Goal: Task Accomplishment & Management: Complete application form

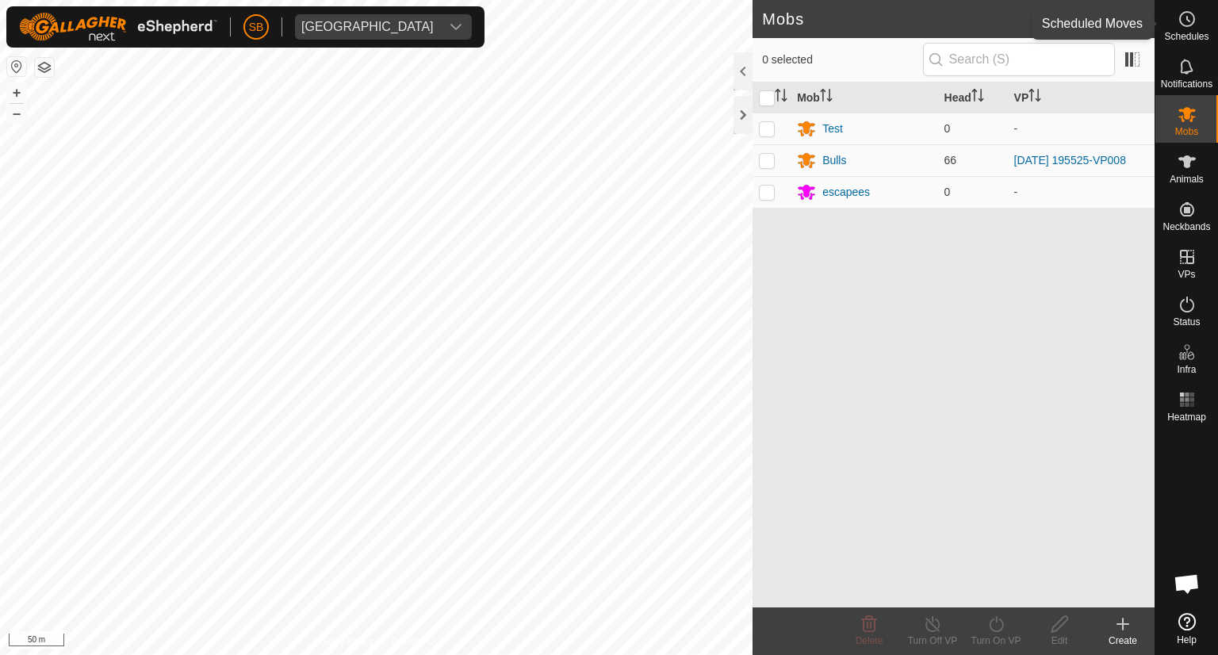
click at [1192, 19] on circle at bounding box center [1187, 19] width 14 height 14
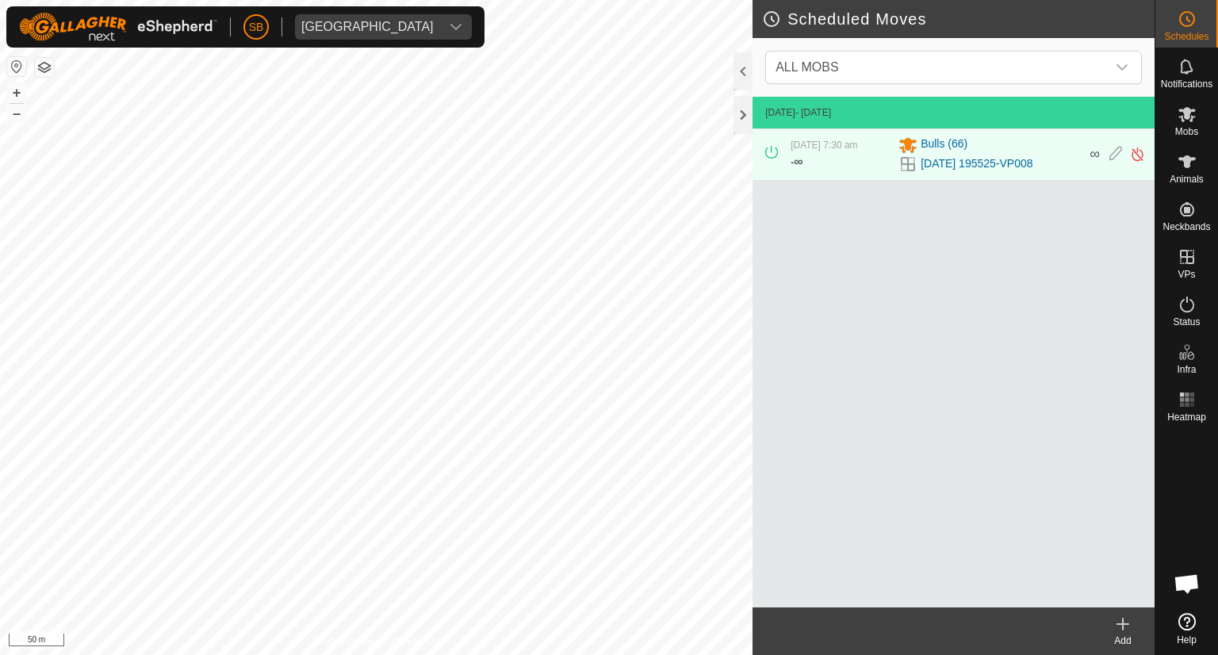
click at [1124, 622] on icon at bounding box center [1122, 623] width 19 height 19
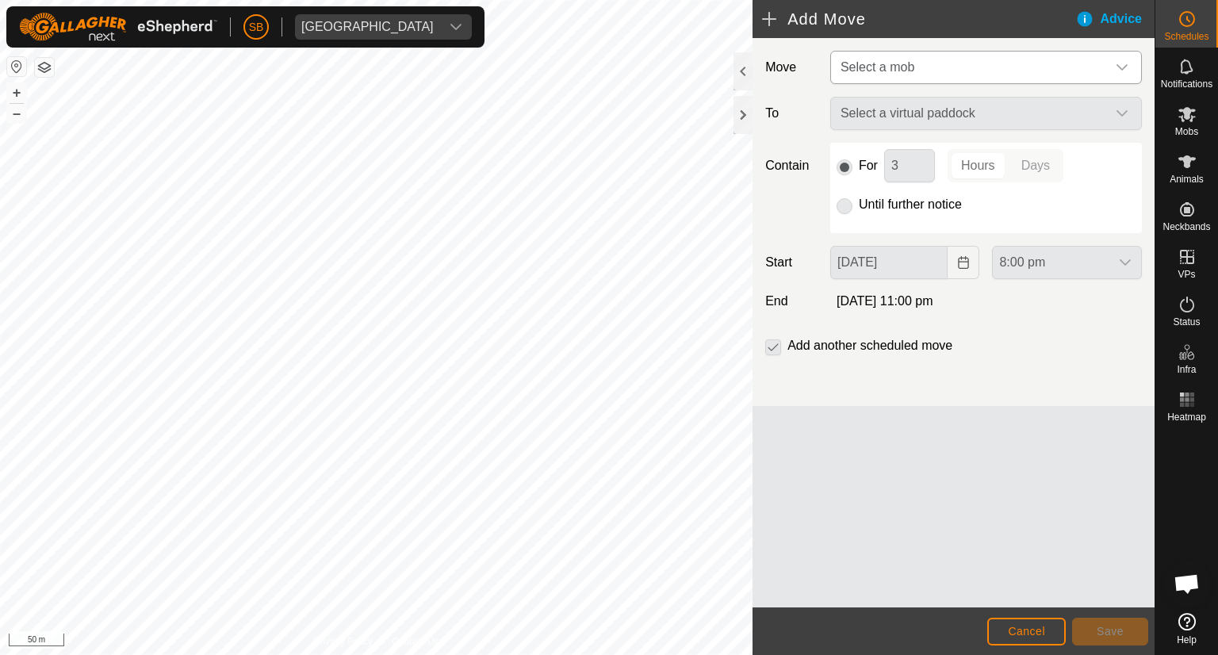
click at [1127, 63] on icon "dropdown trigger" at bounding box center [1122, 67] width 13 height 13
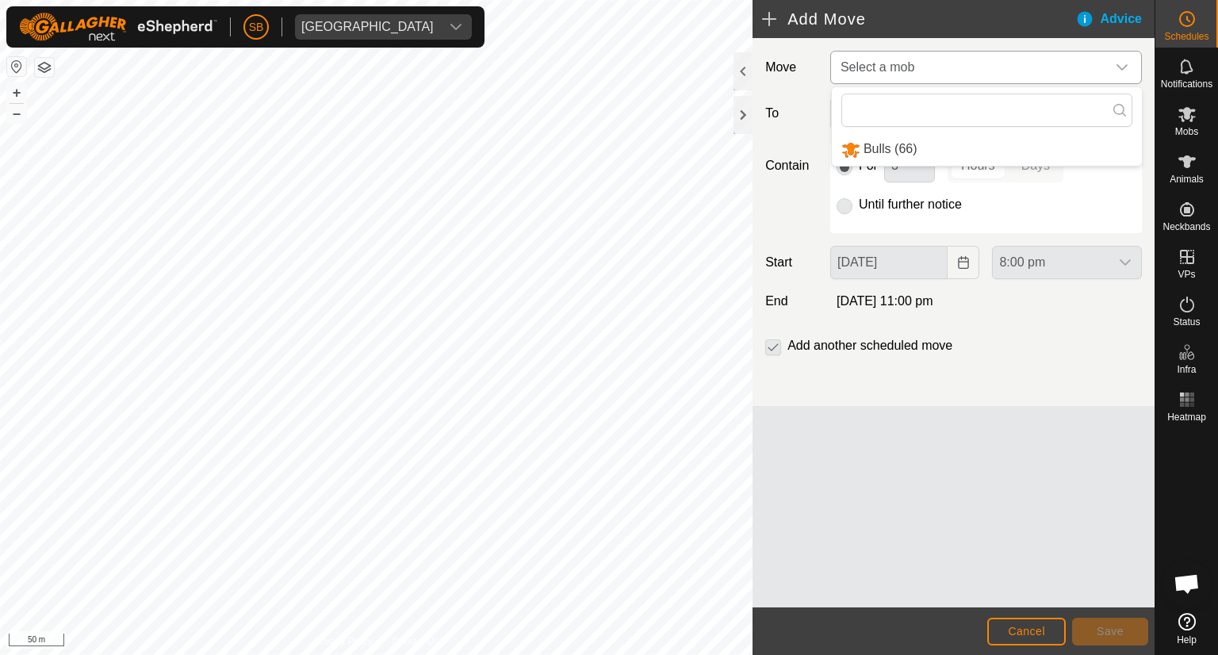
click at [904, 151] on li "Bulls (66)" at bounding box center [987, 149] width 310 height 33
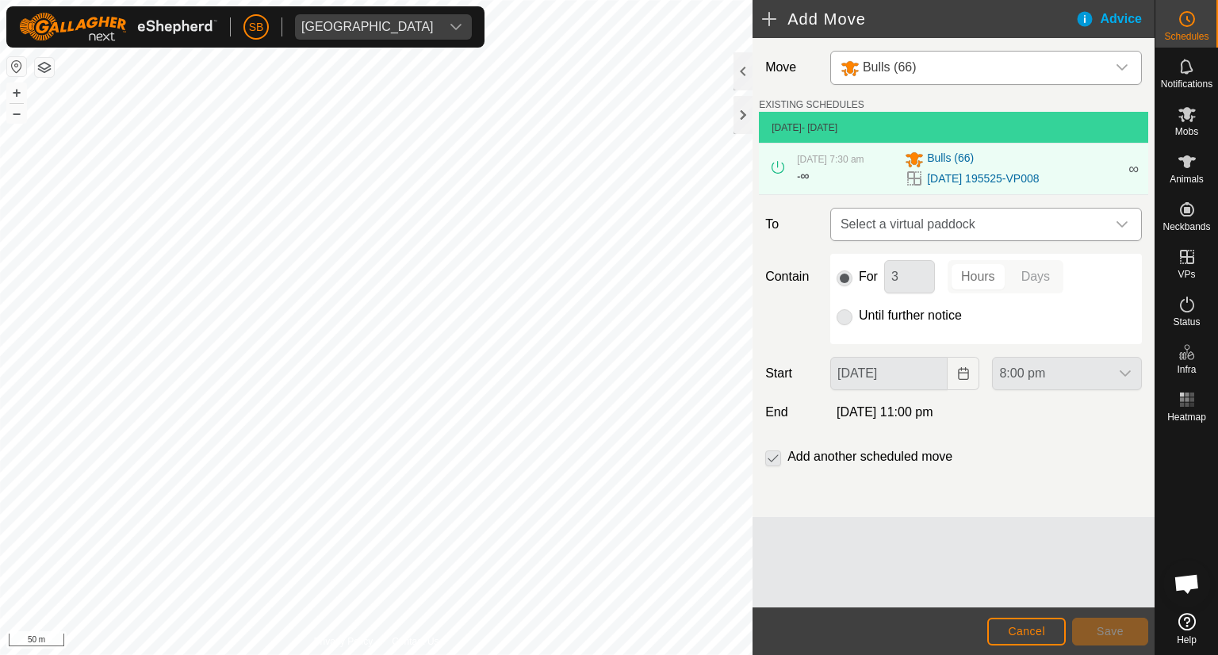
click at [1129, 222] on div "dropdown trigger" at bounding box center [1122, 225] width 32 height 32
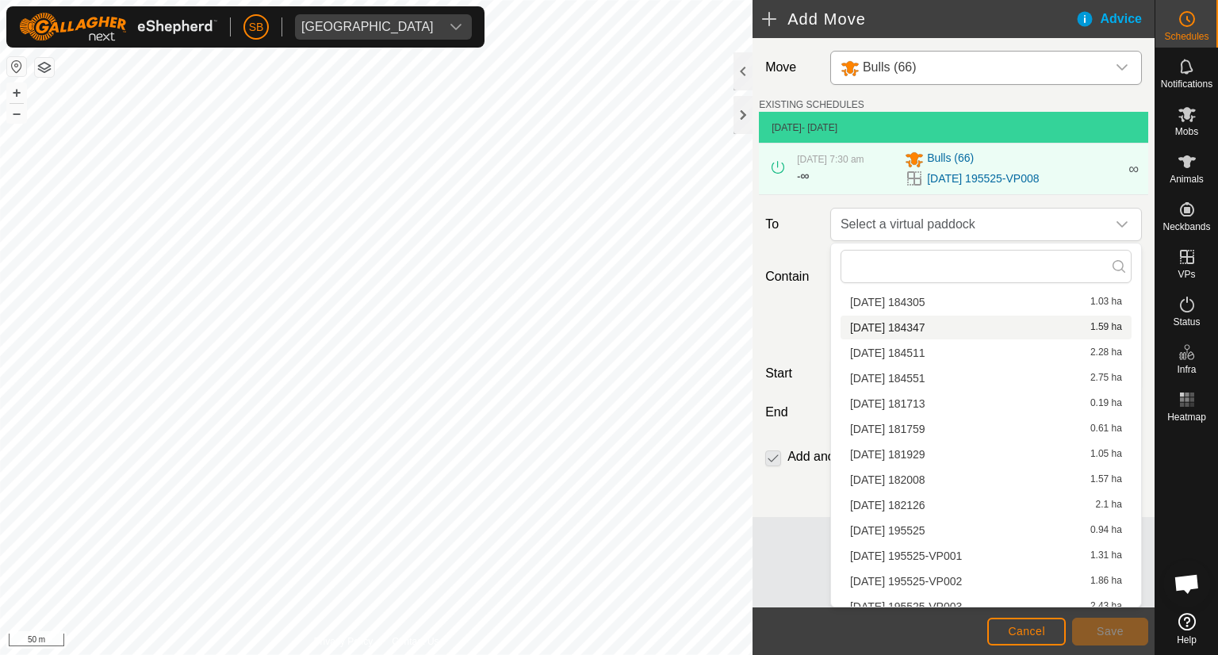
scroll to position [1733, 0]
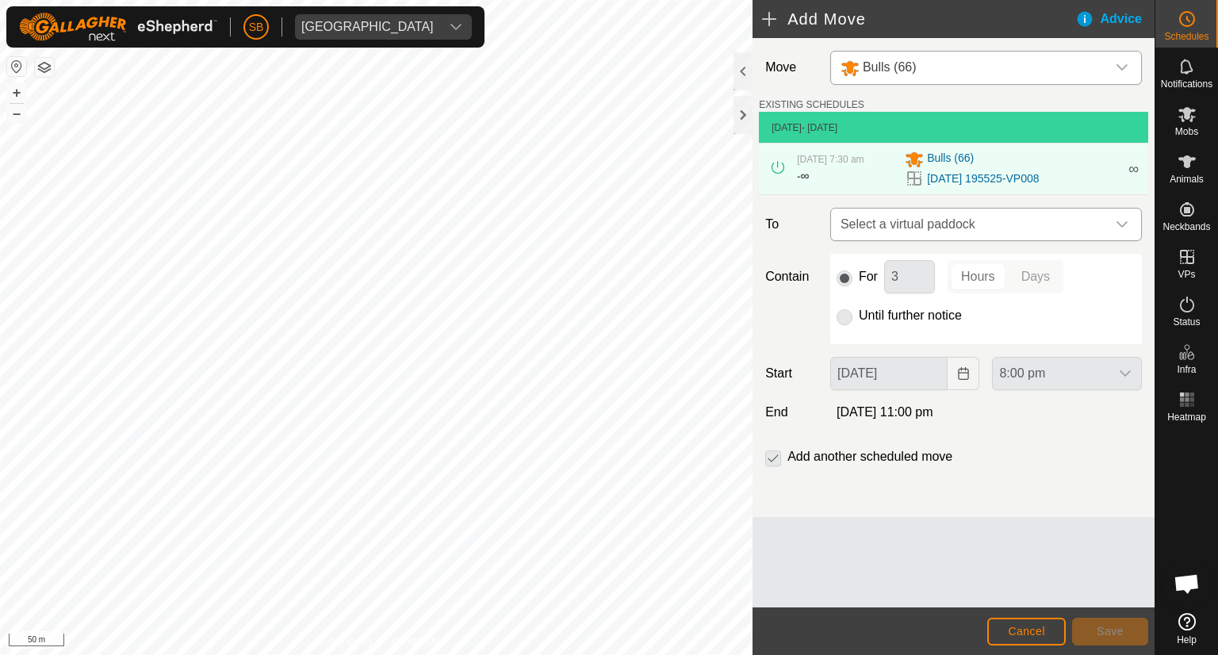
click at [1124, 226] on icon "dropdown trigger" at bounding box center [1122, 224] width 13 height 13
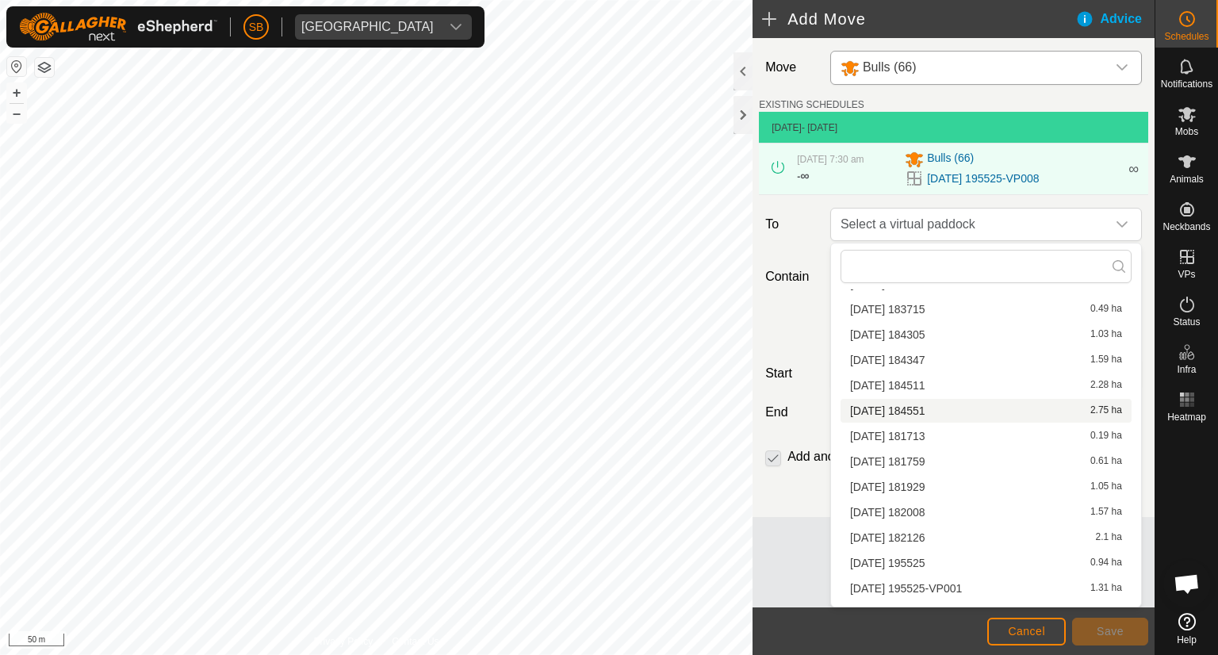
scroll to position [1703, 0]
click at [1005, 411] on li "[DATE] 184551 2.75 ha" at bounding box center [985, 411] width 291 height 24
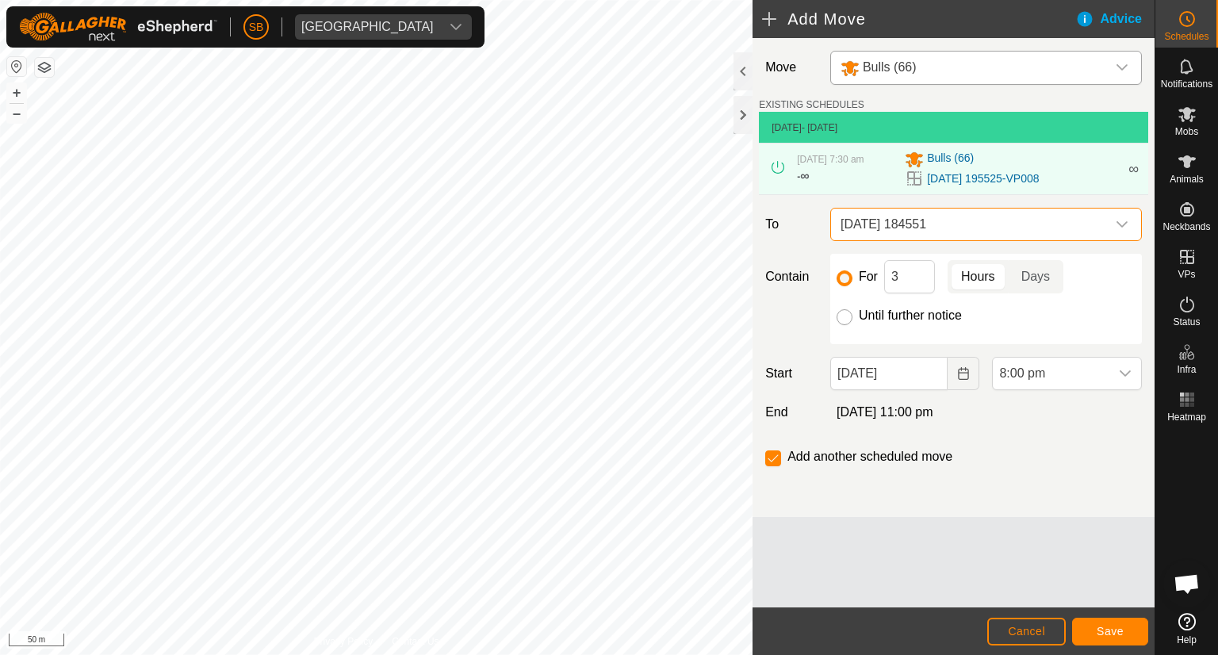
click at [847, 318] on input "Until further notice" at bounding box center [844, 317] width 16 height 16
radio input "true"
checkbox input "false"
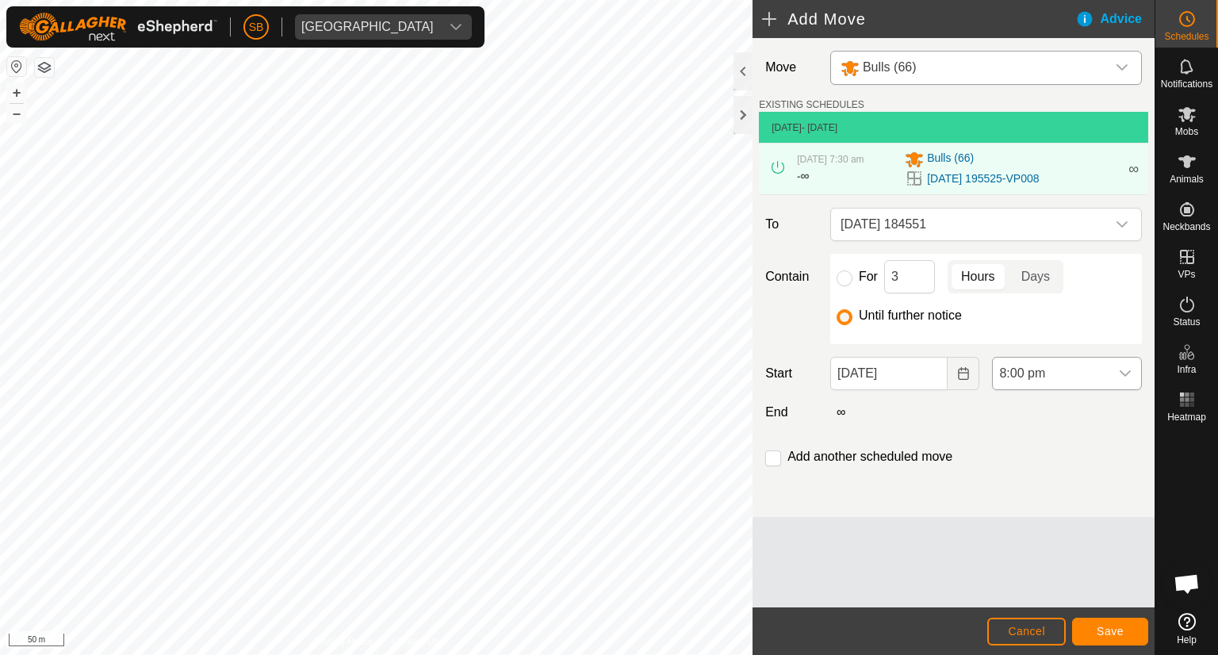
click at [1124, 370] on icon "dropdown trigger" at bounding box center [1125, 373] width 13 height 13
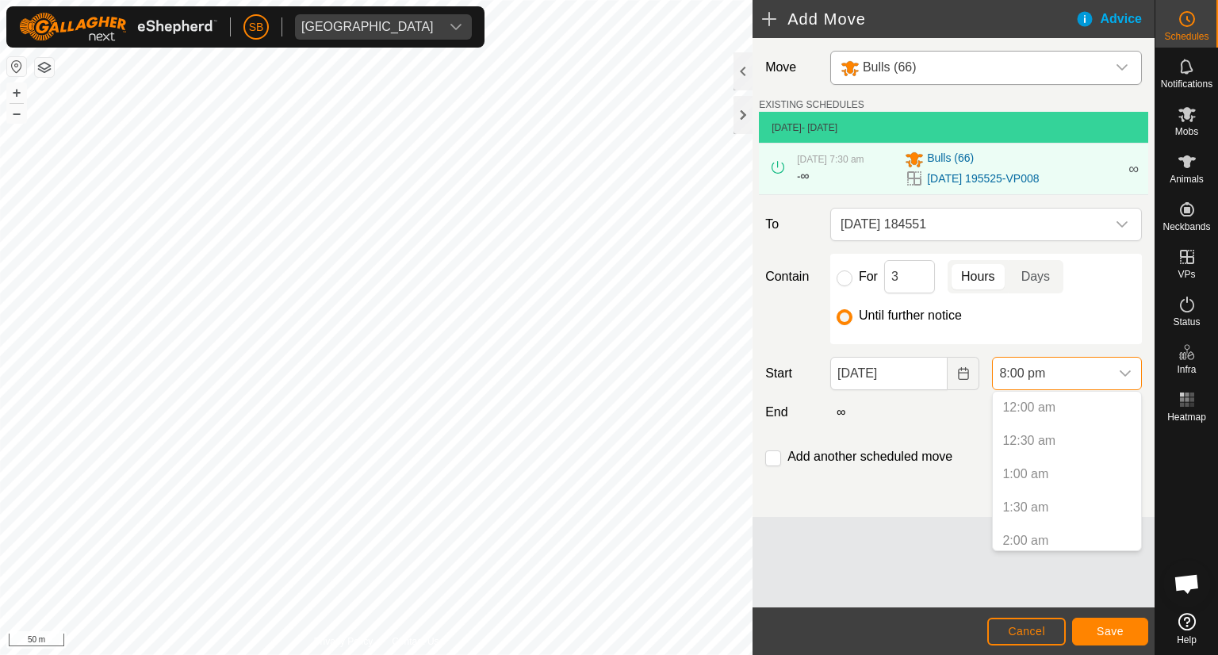
scroll to position [1205, 0]
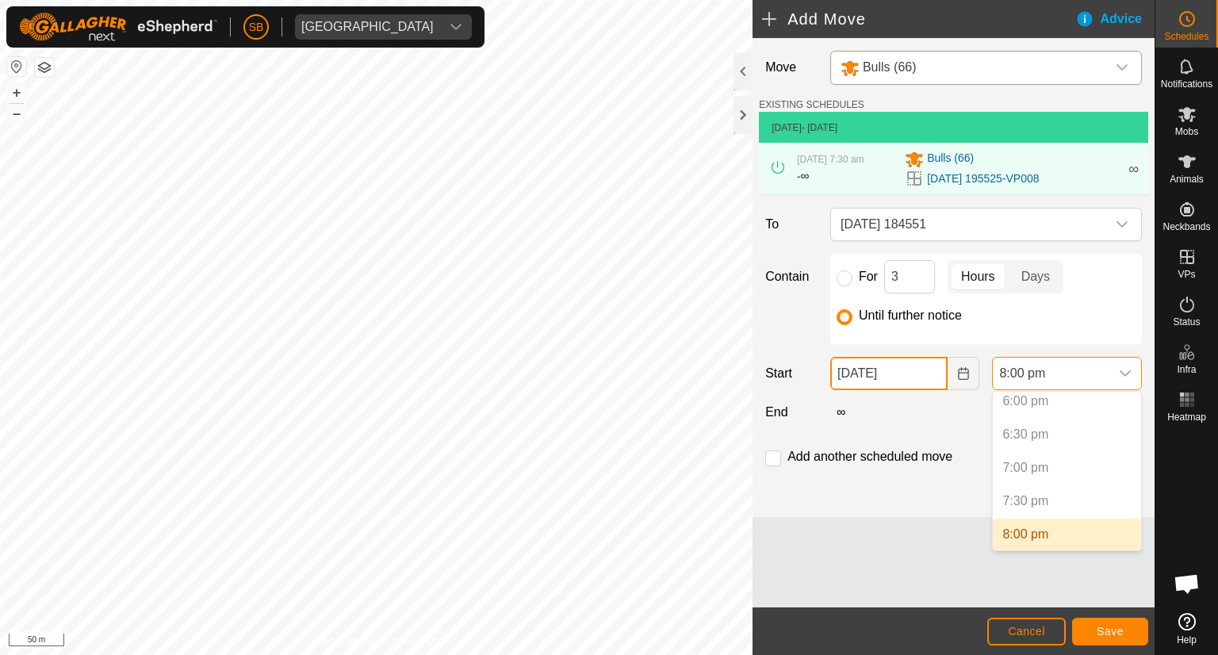
click at [908, 369] on input "[DATE]" at bounding box center [889, 373] width 118 height 33
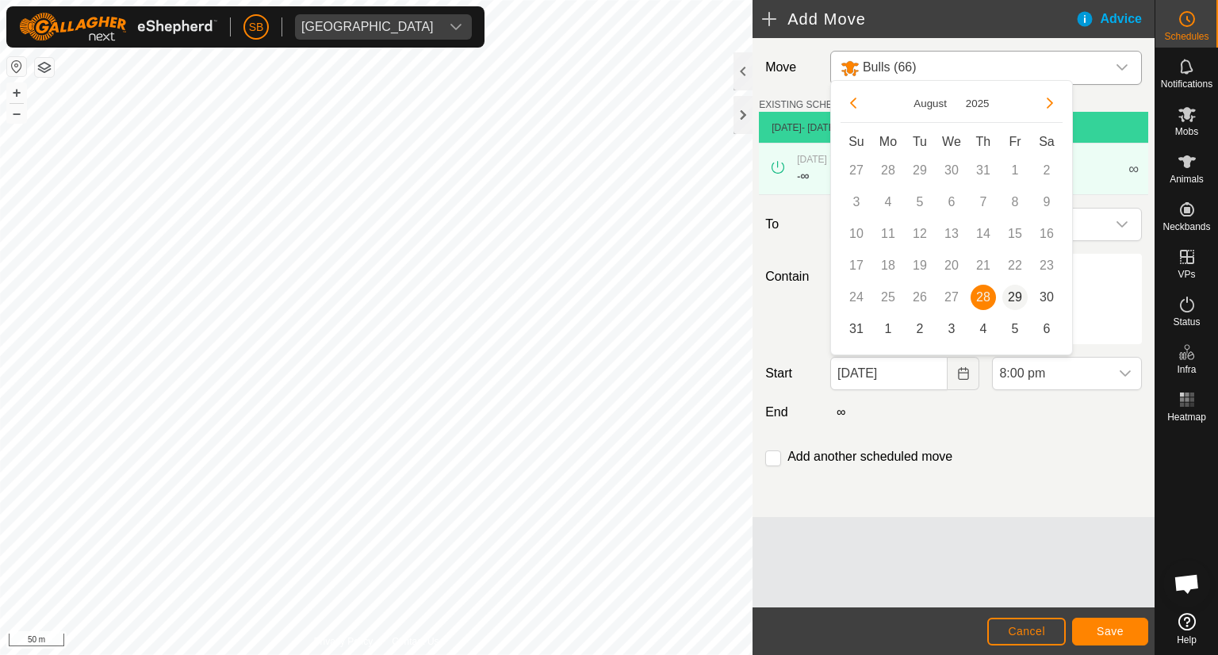
click at [1014, 301] on span "29" at bounding box center [1014, 297] width 25 height 25
type input "[DATE]"
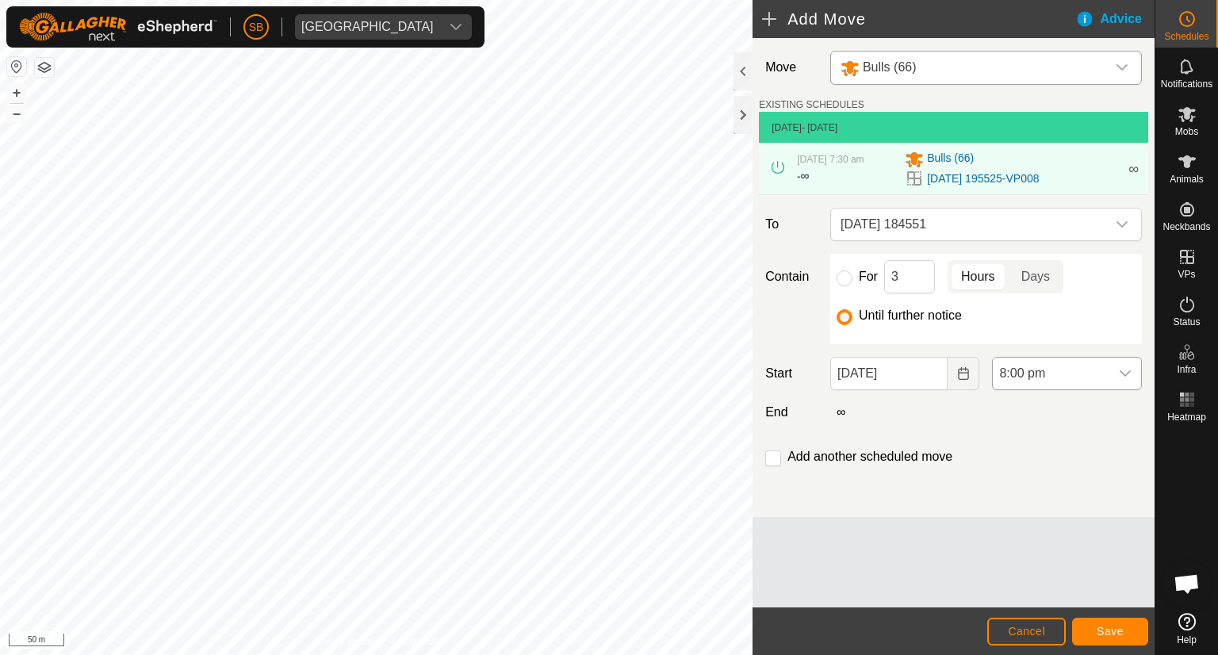
click at [1126, 373] on icon "dropdown trigger" at bounding box center [1125, 373] width 11 height 6
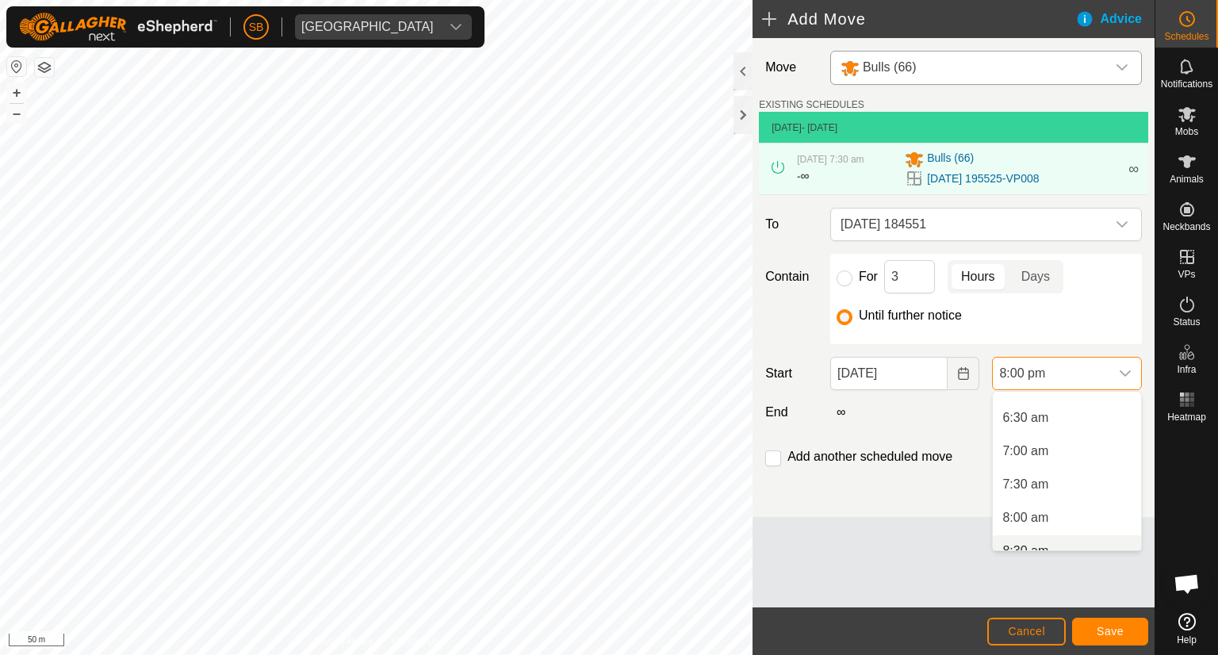
scroll to position [439, 0]
click at [1028, 505] on li "8:00 am" at bounding box center [1067, 501] width 148 height 32
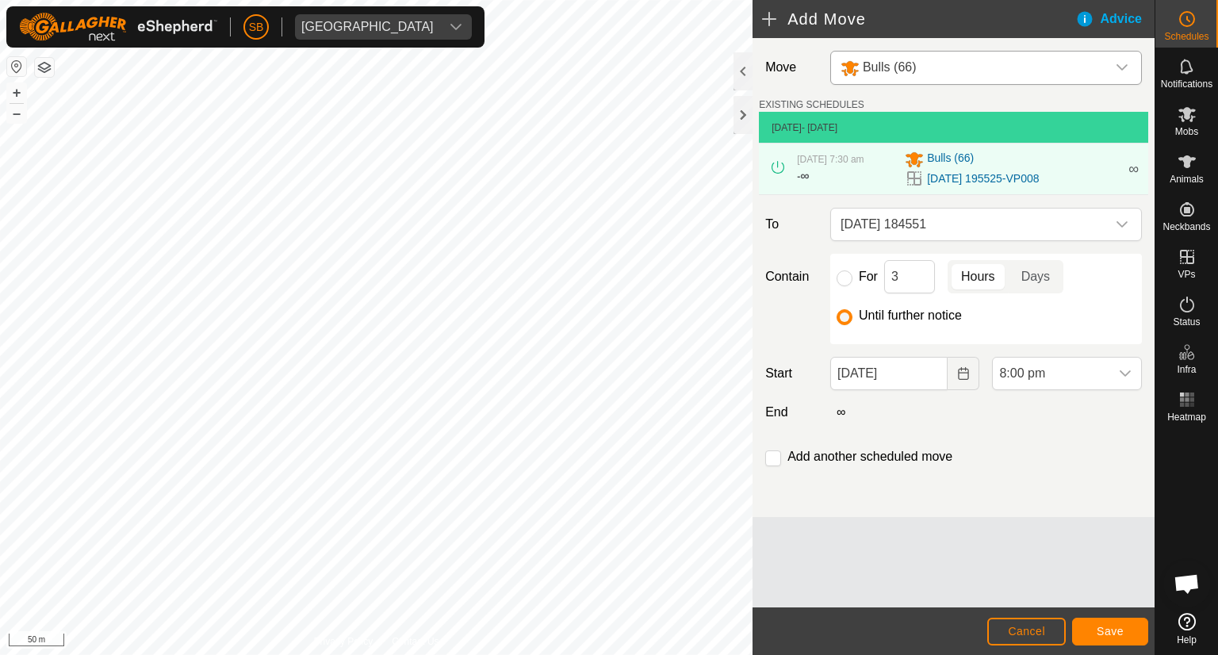
scroll to position [1205, 0]
click at [1113, 626] on span "Save" at bounding box center [1110, 631] width 27 height 13
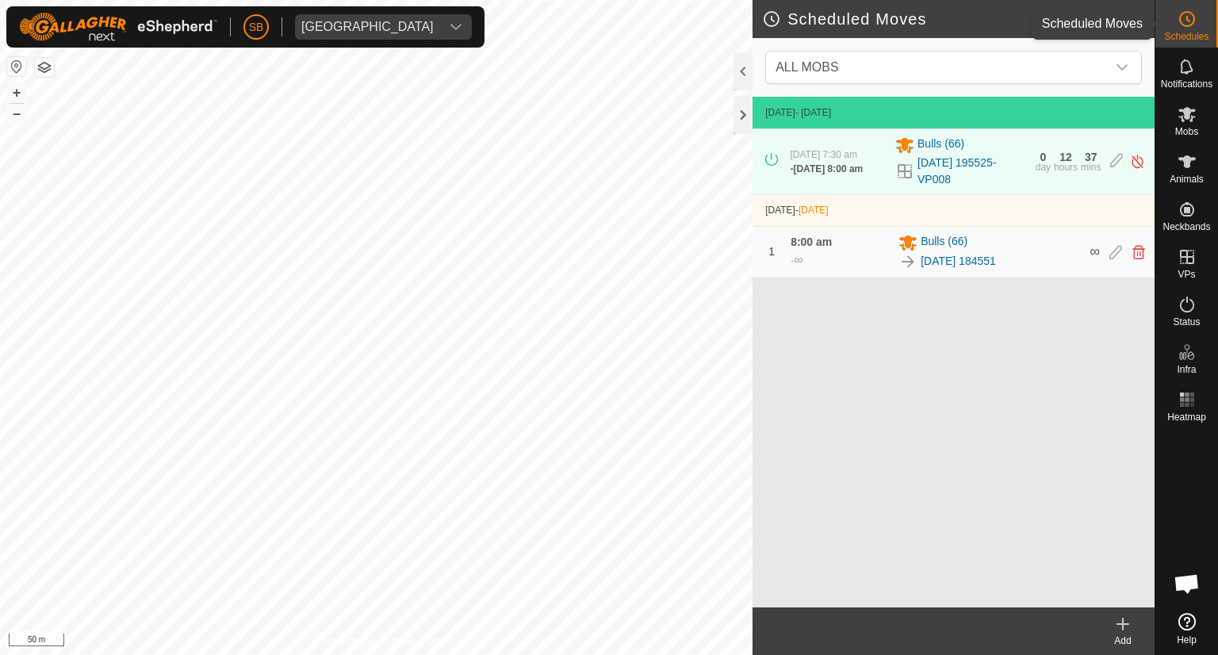
click at [1186, 22] on icon at bounding box center [1186, 19] width 19 height 19
click at [1121, 622] on icon at bounding box center [1122, 623] width 19 height 19
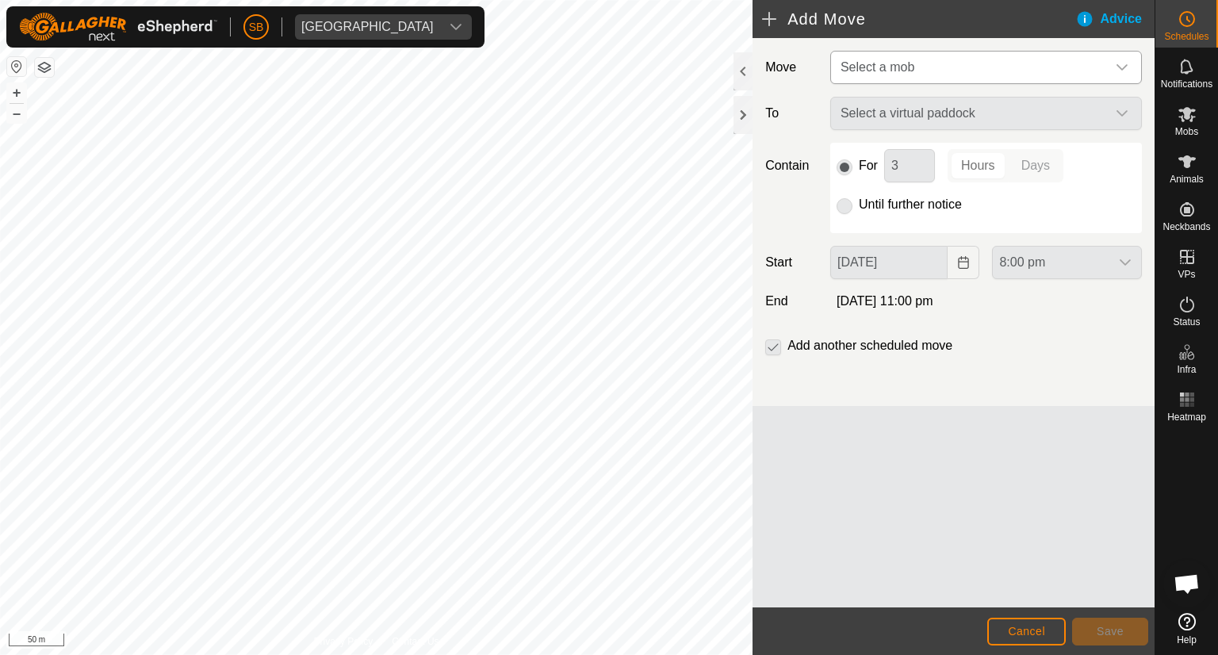
click at [1133, 63] on div "dropdown trigger" at bounding box center [1122, 68] width 32 height 32
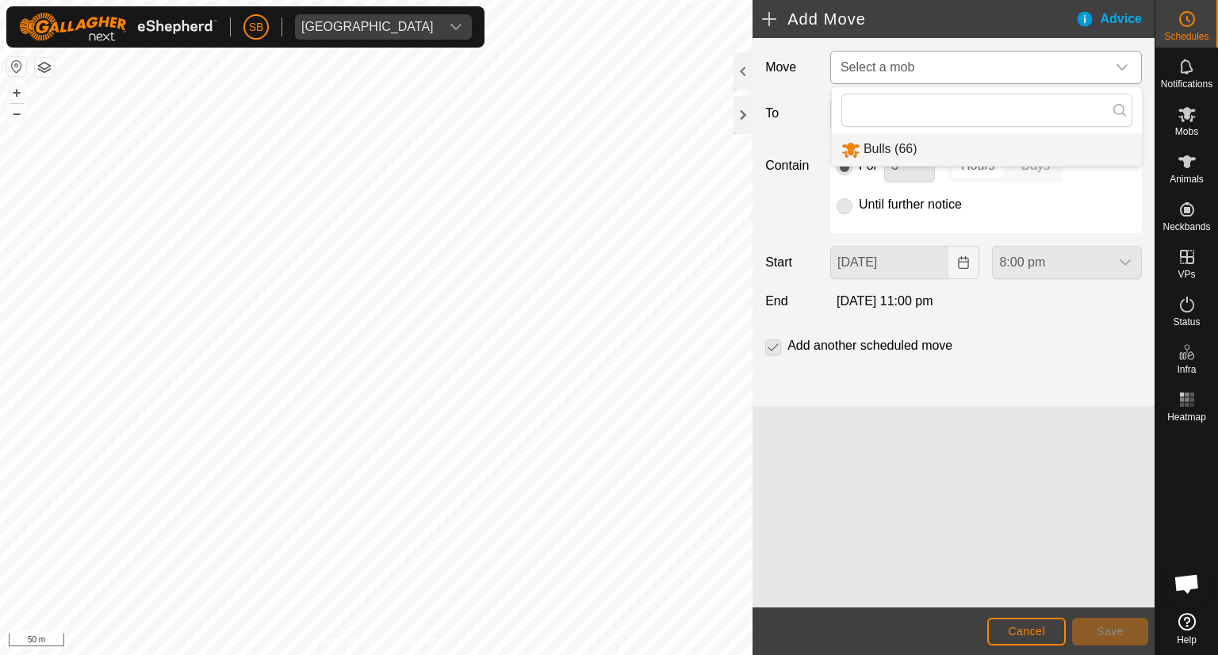
click at [912, 146] on li "Bulls (66)" at bounding box center [987, 149] width 310 height 33
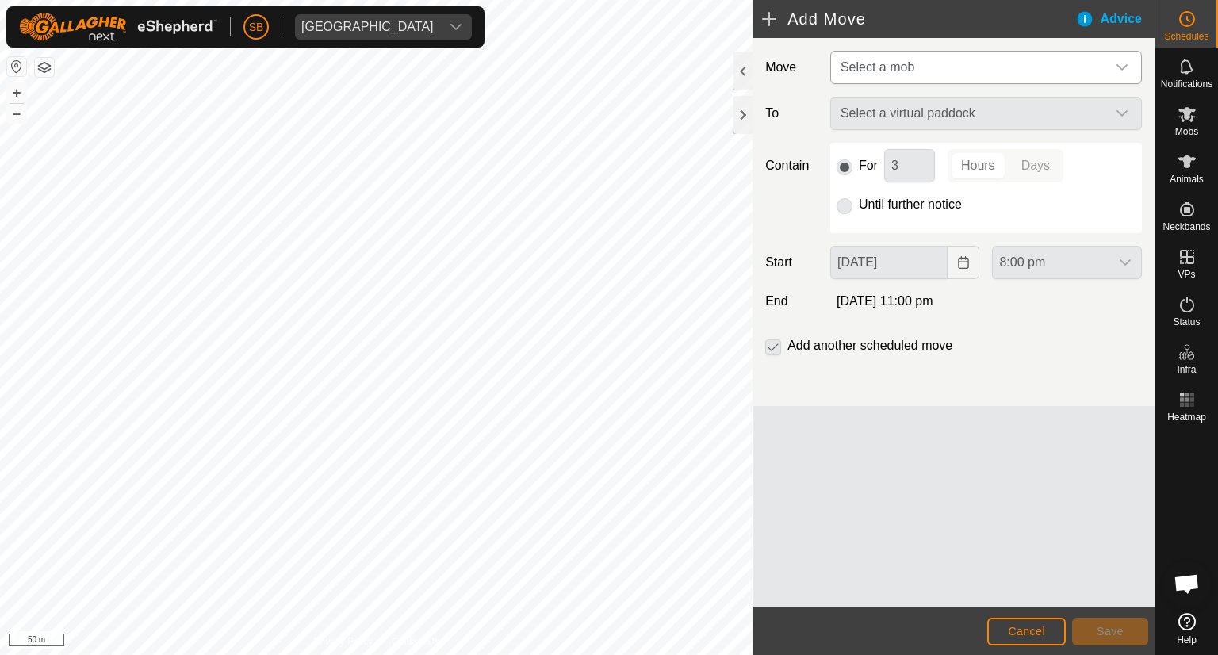
type input "[DATE]"
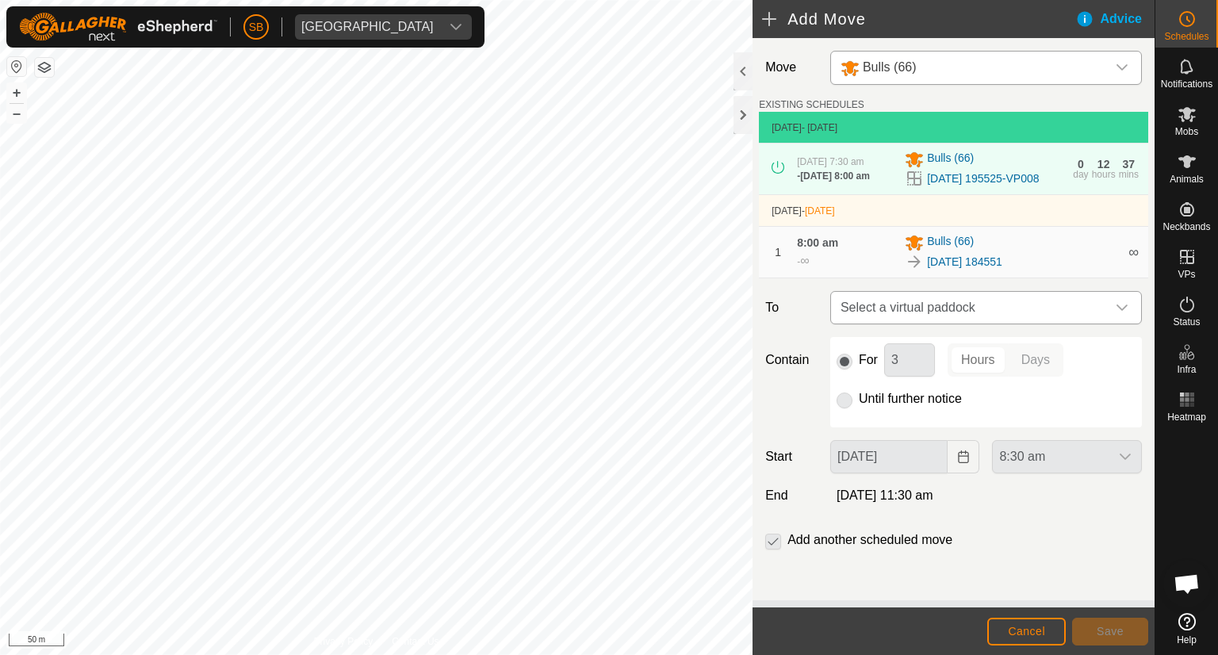
click at [1116, 314] on icon "dropdown trigger" at bounding box center [1122, 307] width 13 height 13
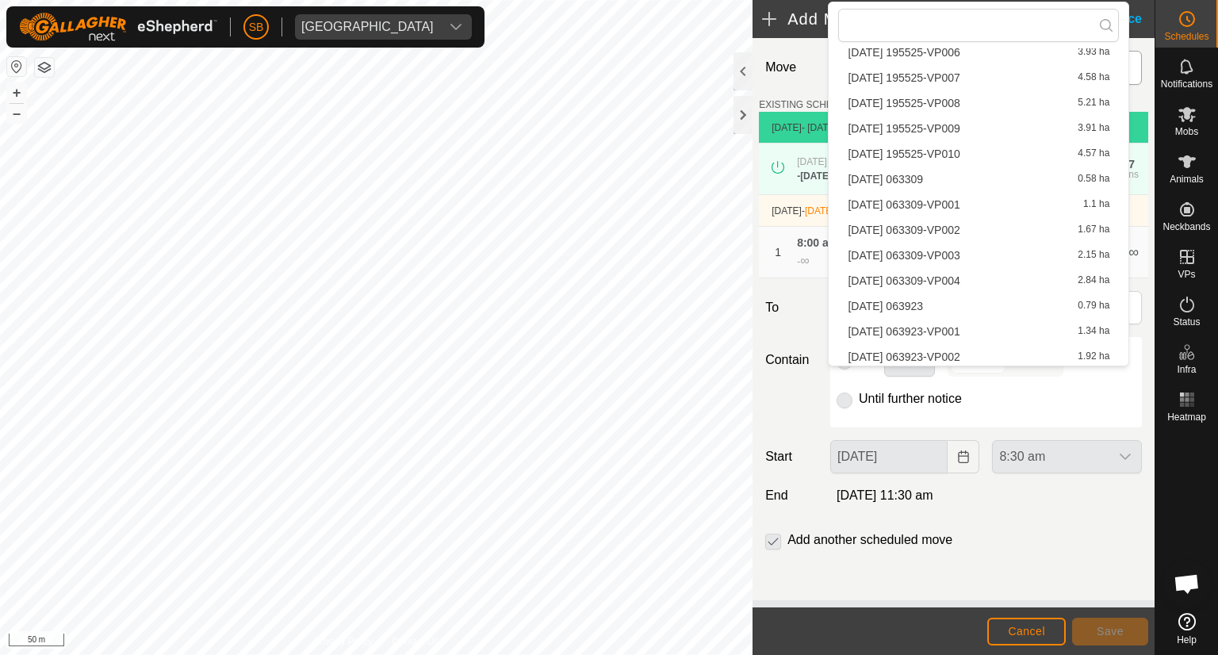
scroll to position [2128, 0]
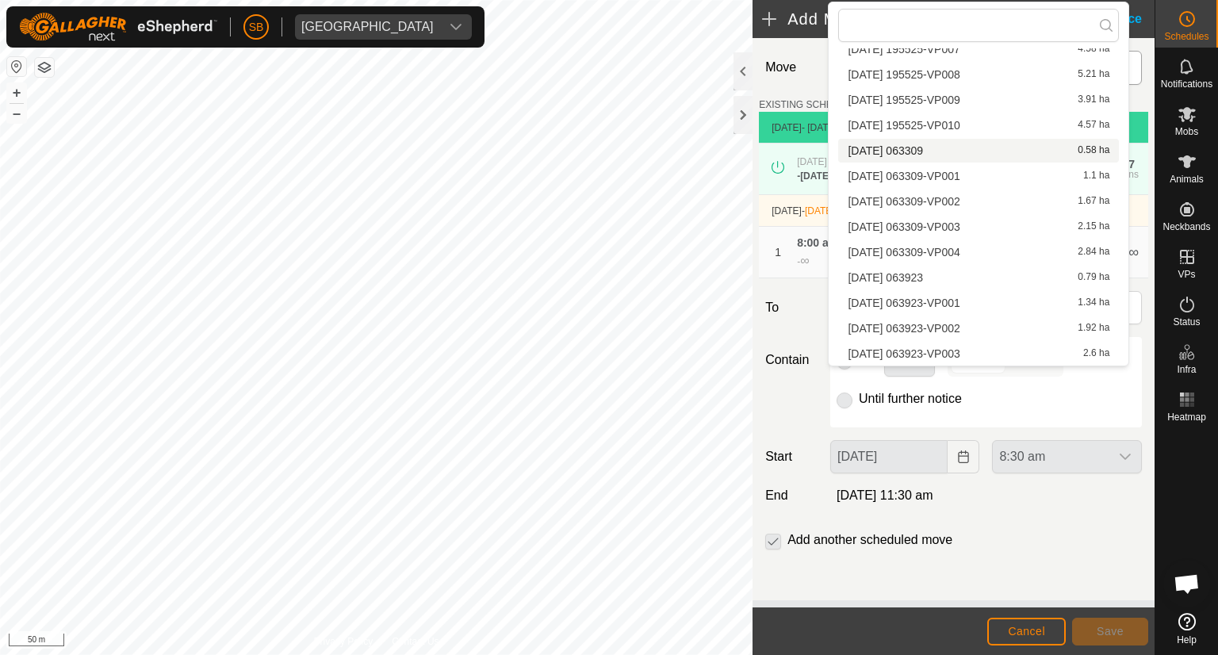
click at [948, 150] on li "[DATE] 063309 0.58 ha" at bounding box center [978, 151] width 281 height 24
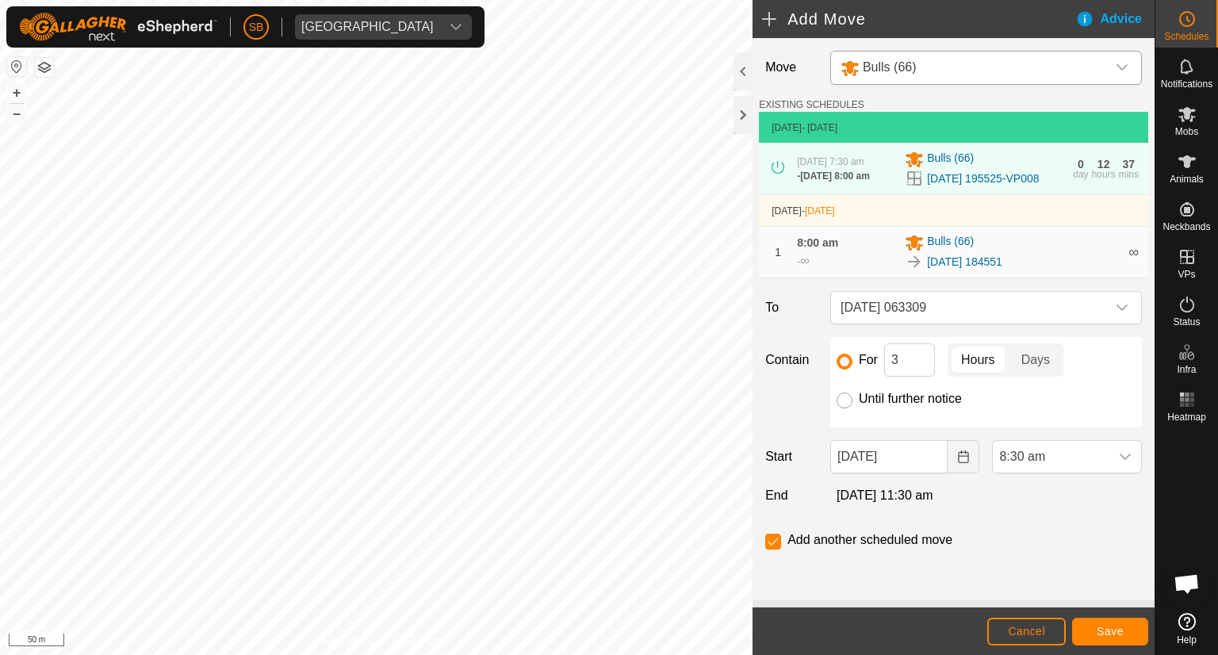
click at [842, 408] on input "Until further notice" at bounding box center [844, 400] width 16 height 16
radio input "true"
checkbox input "false"
click at [1119, 462] on icon "dropdown trigger" at bounding box center [1125, 456] width 13 height 13
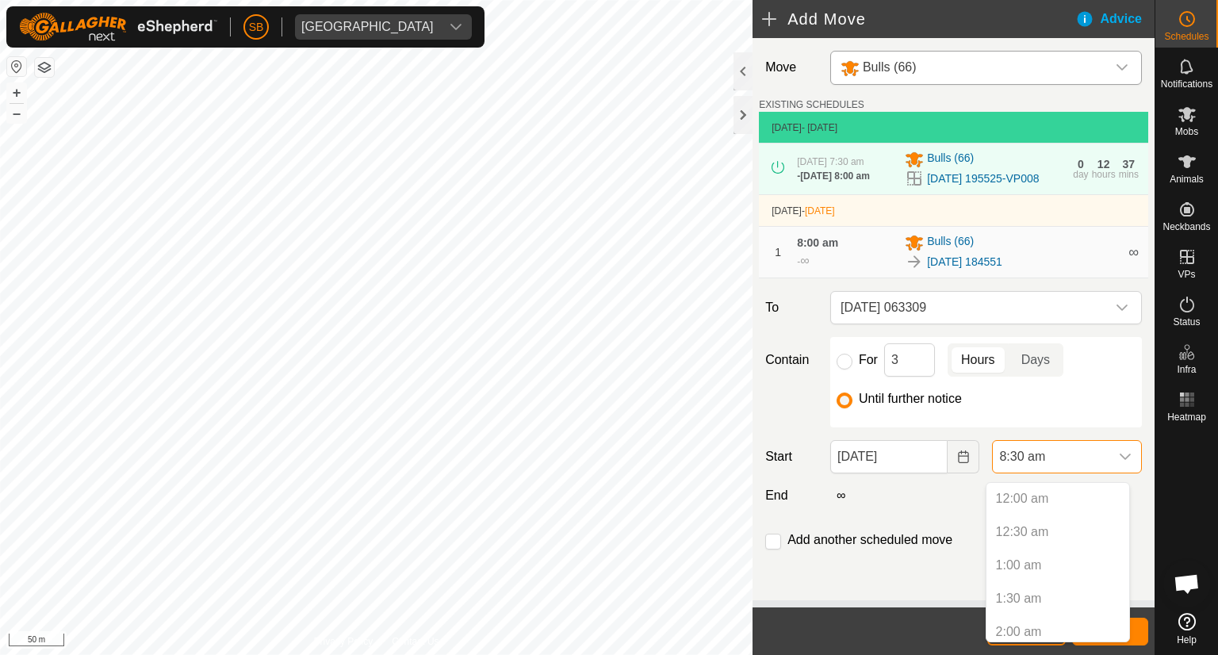
scroll to position [439, 0]
click at [1064, 591] on li "10:00 am" at bounding box center [1057, 592] width 143 height 32
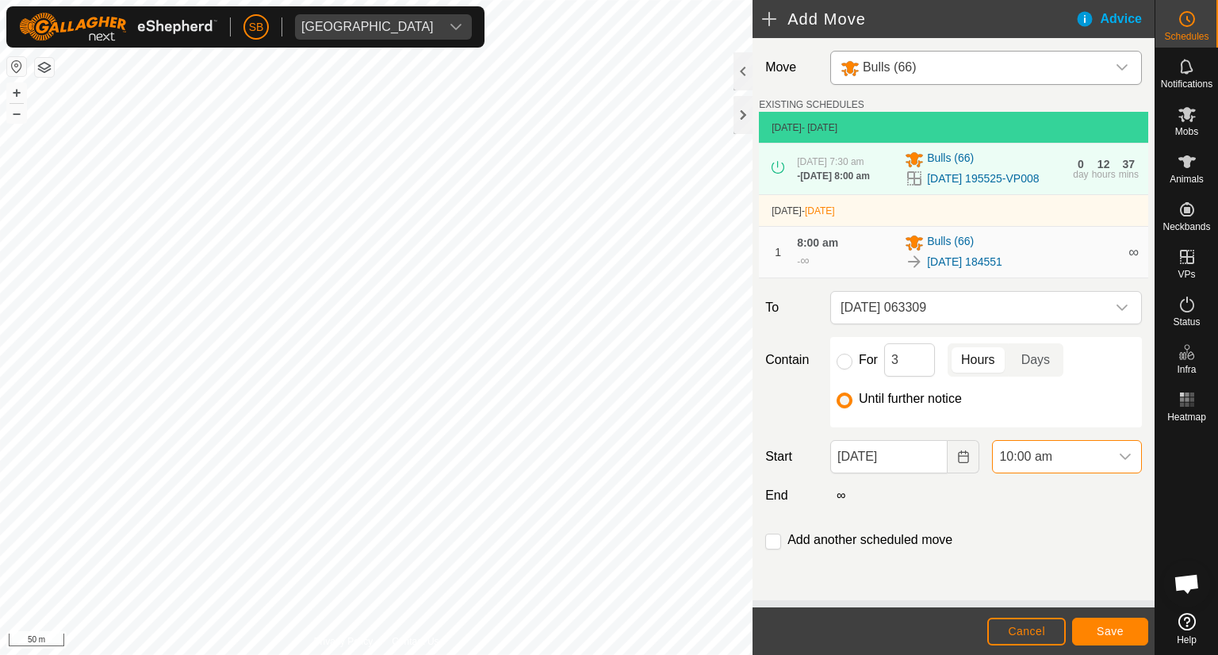
scroll to position [566, 0]
click at [1116, 634] on span "Save" at bounding box center [1110, 631] width 27 height 13
